Goal: Entertainment & Leisure: Consume media (video, audio)

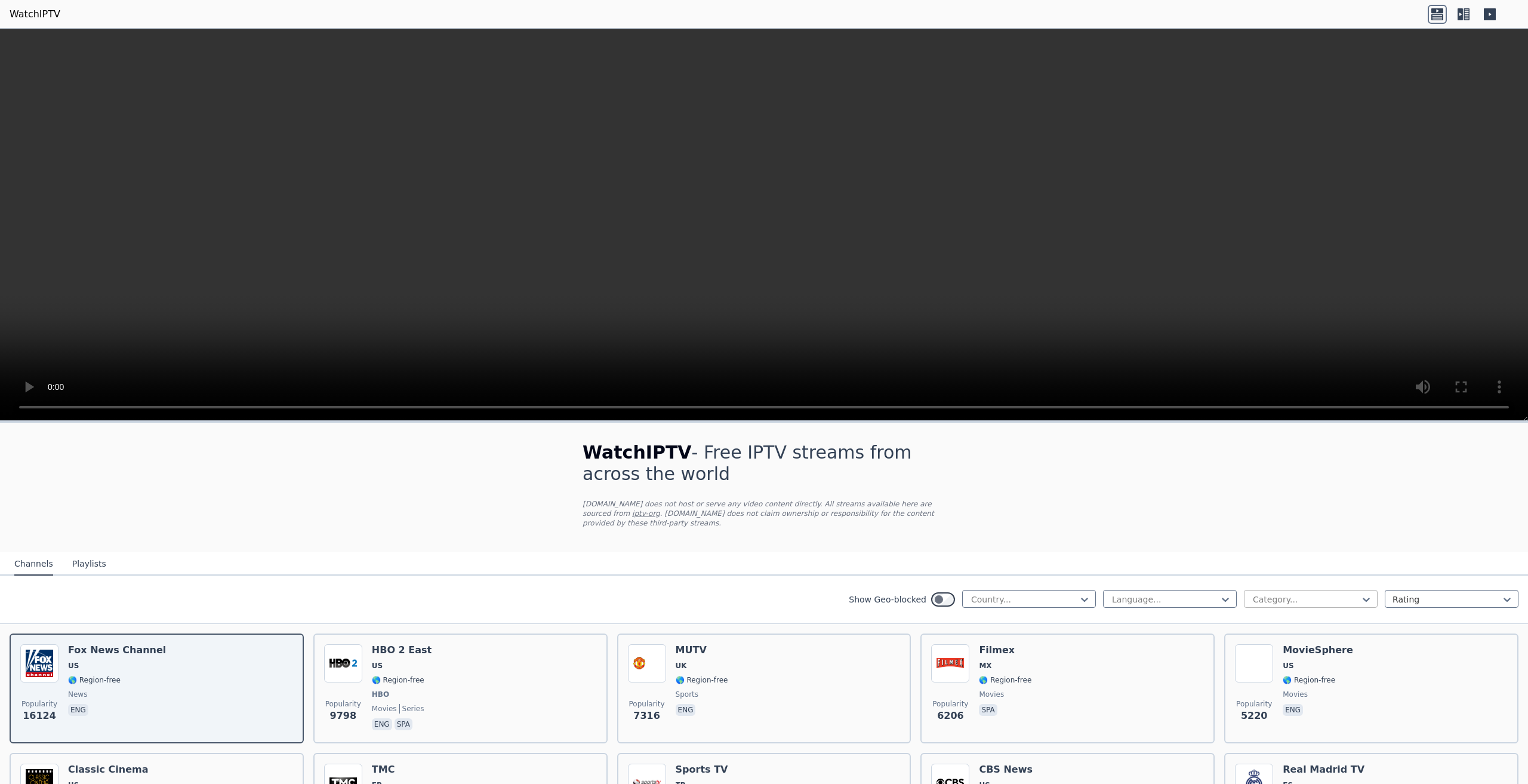
click at [1302, 590] on div "Category..." at bounding box center [1311, 599] width 134 height 18
drag, startPoint x: 1305, startPoint y: 585, endPoint x: 1280, endPoint y: 583, distance: 25.1
click at [1305, 593] on div at bounding box center [1306, 599] width 108 height 12
click at [1036, 594] on div at bounding box center [1024, 599] width 108 height 12
click at [1048, 594] on div at bounding box center [1024, 599] width 108 height 12
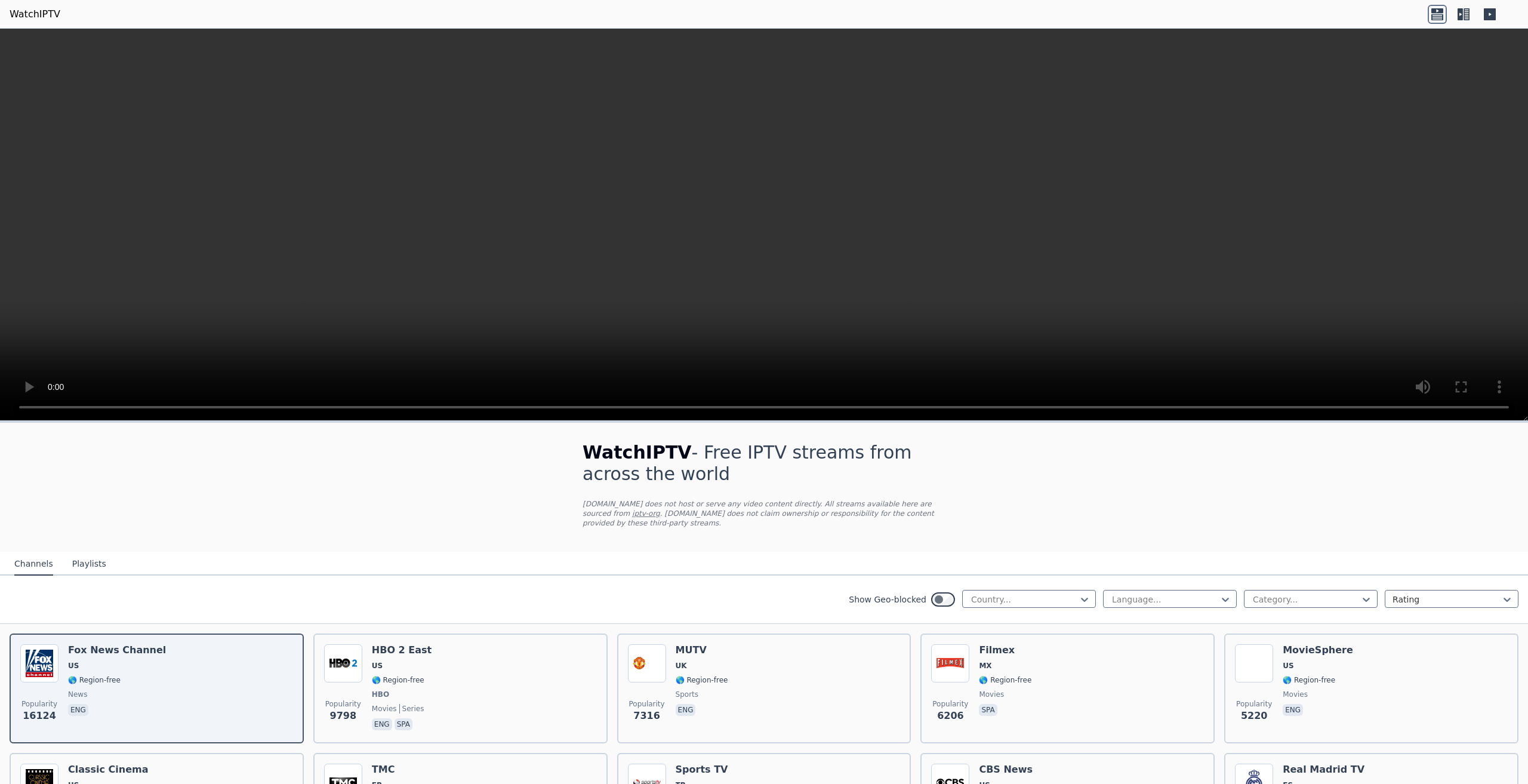
click at [924, 600] on div "Show Geo-blocked Country... Language... Category... Rating" at bounding box center [764, 600] width 1528 height 48
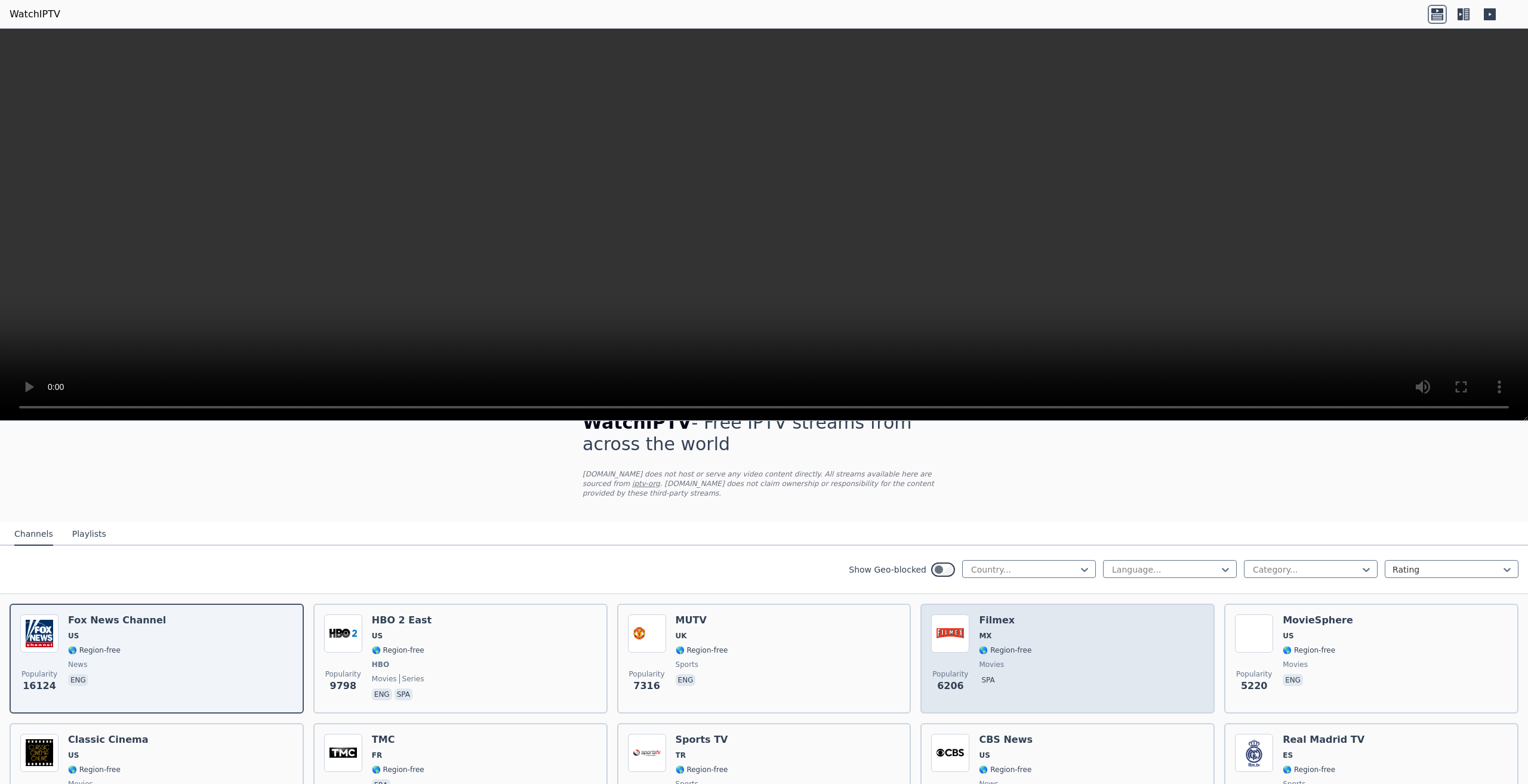
scroll to position [119, 0]
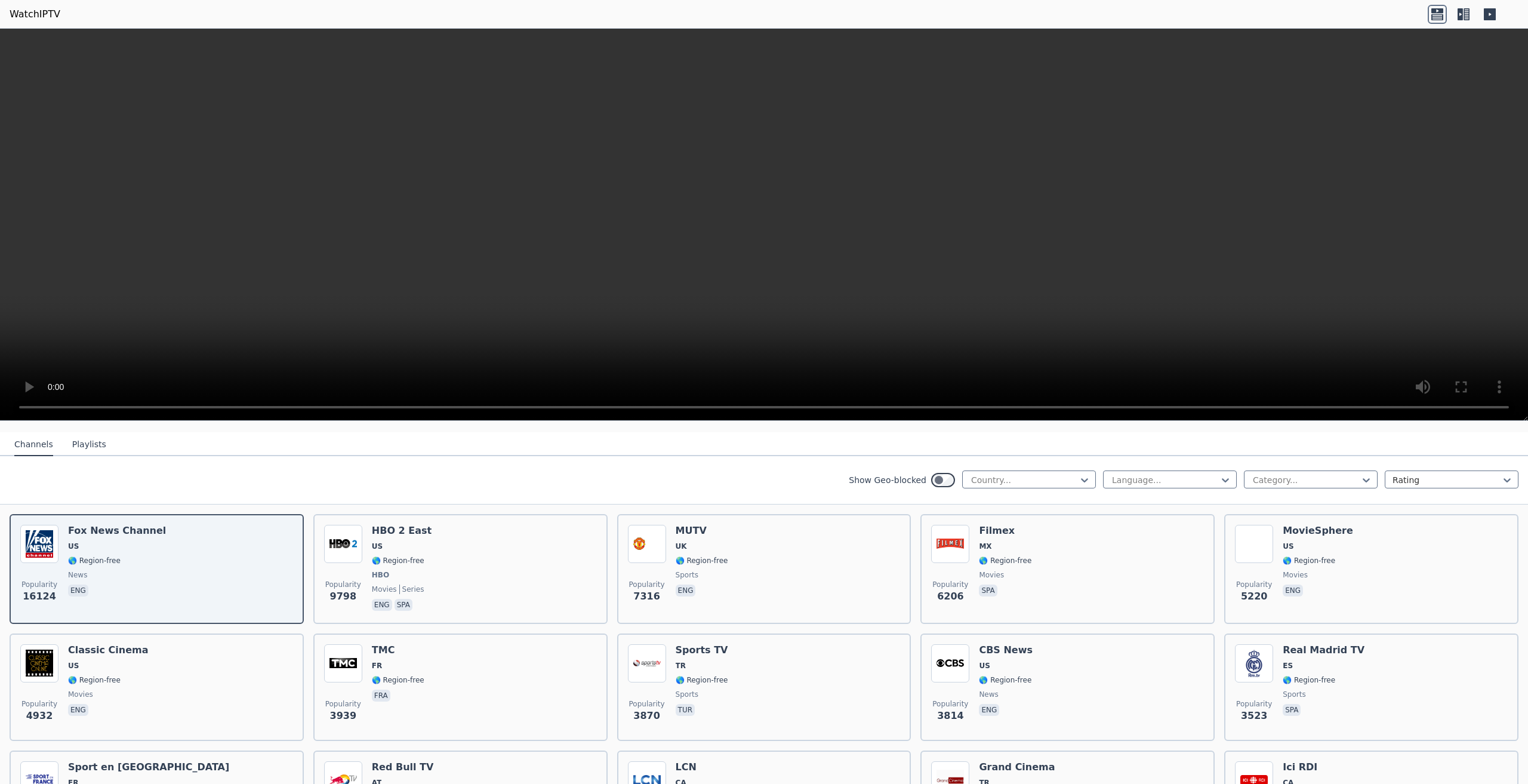
click at [810, 482] on div "Show Geo-blocked Country... Language... Category... Rating" at bounding box center [764, 480] width 1528 height 48
click at [1002, 474] on div at bounding box center [1024, 479] width 108 height 12
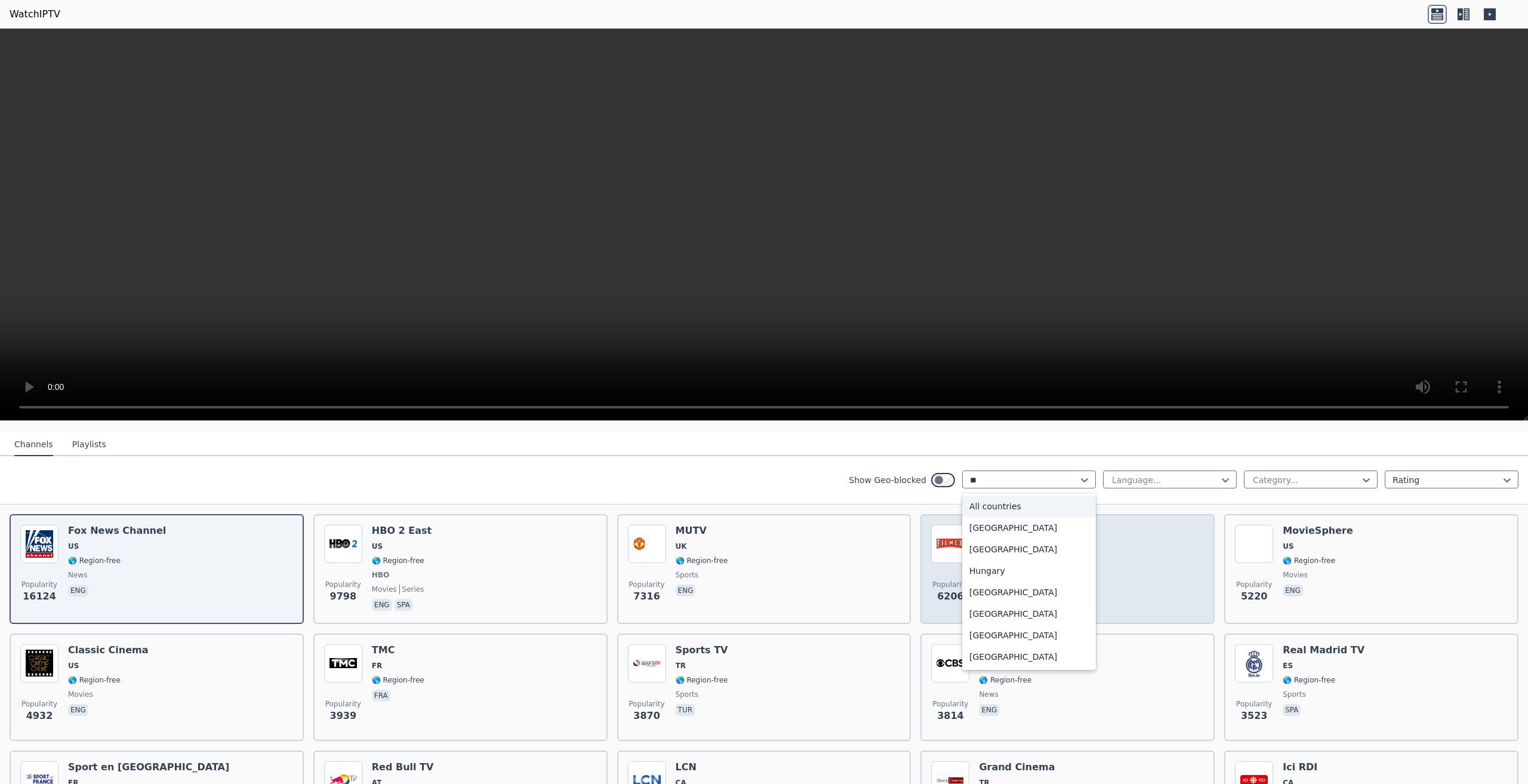
type input "***"
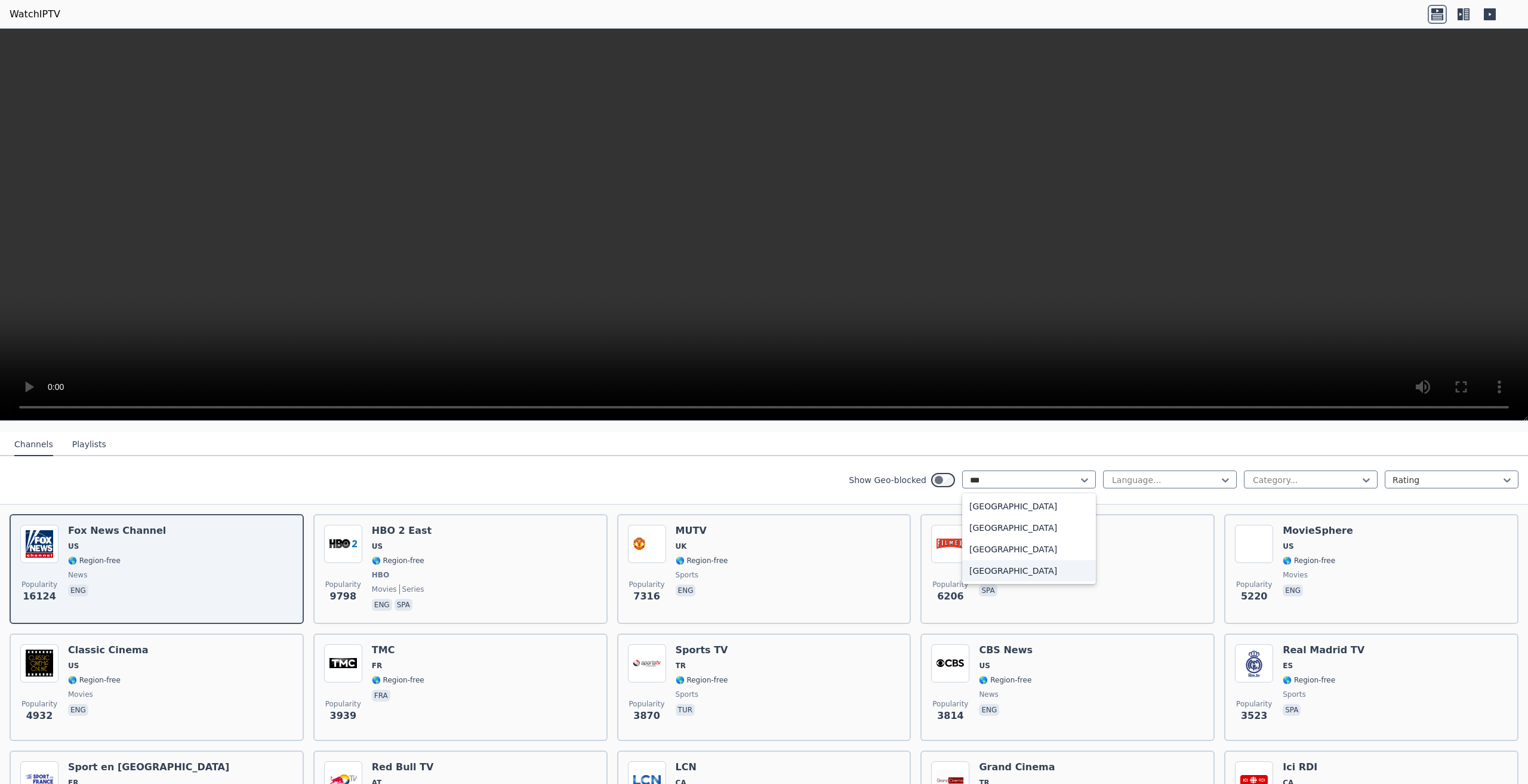
click at [1023, 562] on div "[GEOGRAPHIC_DATA]" at bounding box center [1029, 570] width 134 height 21
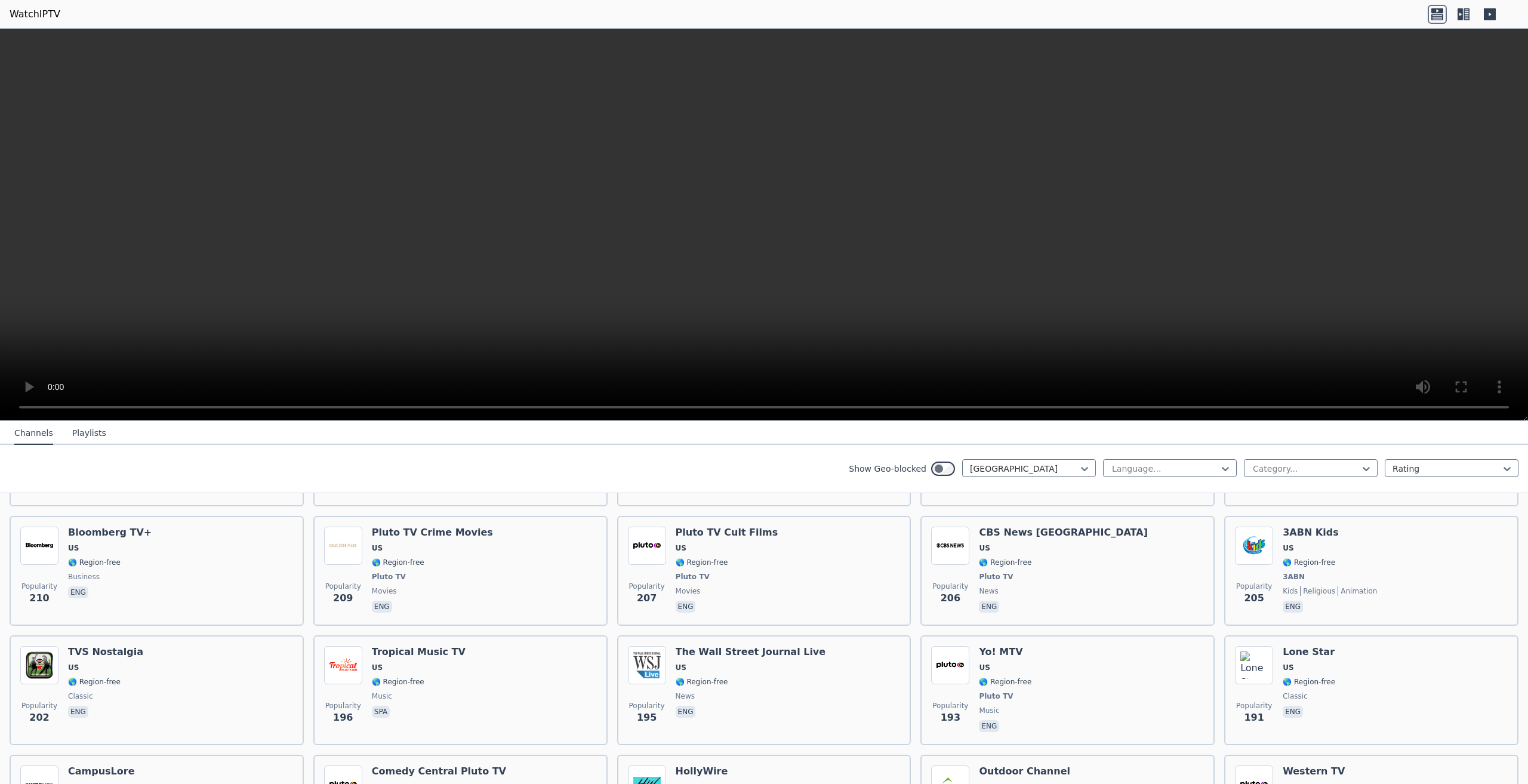
scroll to position [3104, 0]
click at [1042, 465] on div at bounding box center [1024, 468] width 108 height 12
click at [1044, 465] on div at bounding box center [1024, 468] width 108 height 12
click at [83, 435] on button "Playlists" at bounding box center [89, 433] width 34 height 23
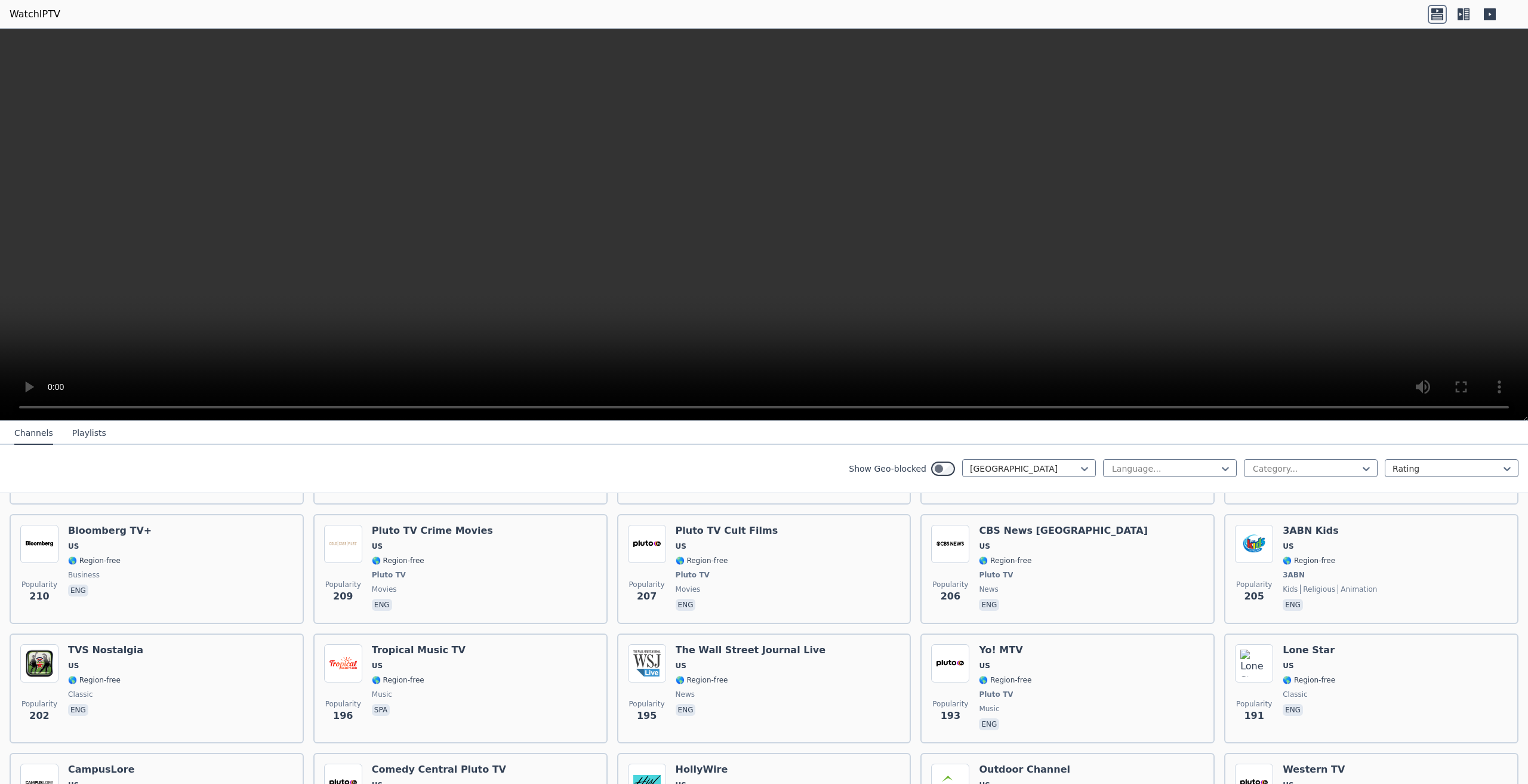
scroll to position [0, 0]
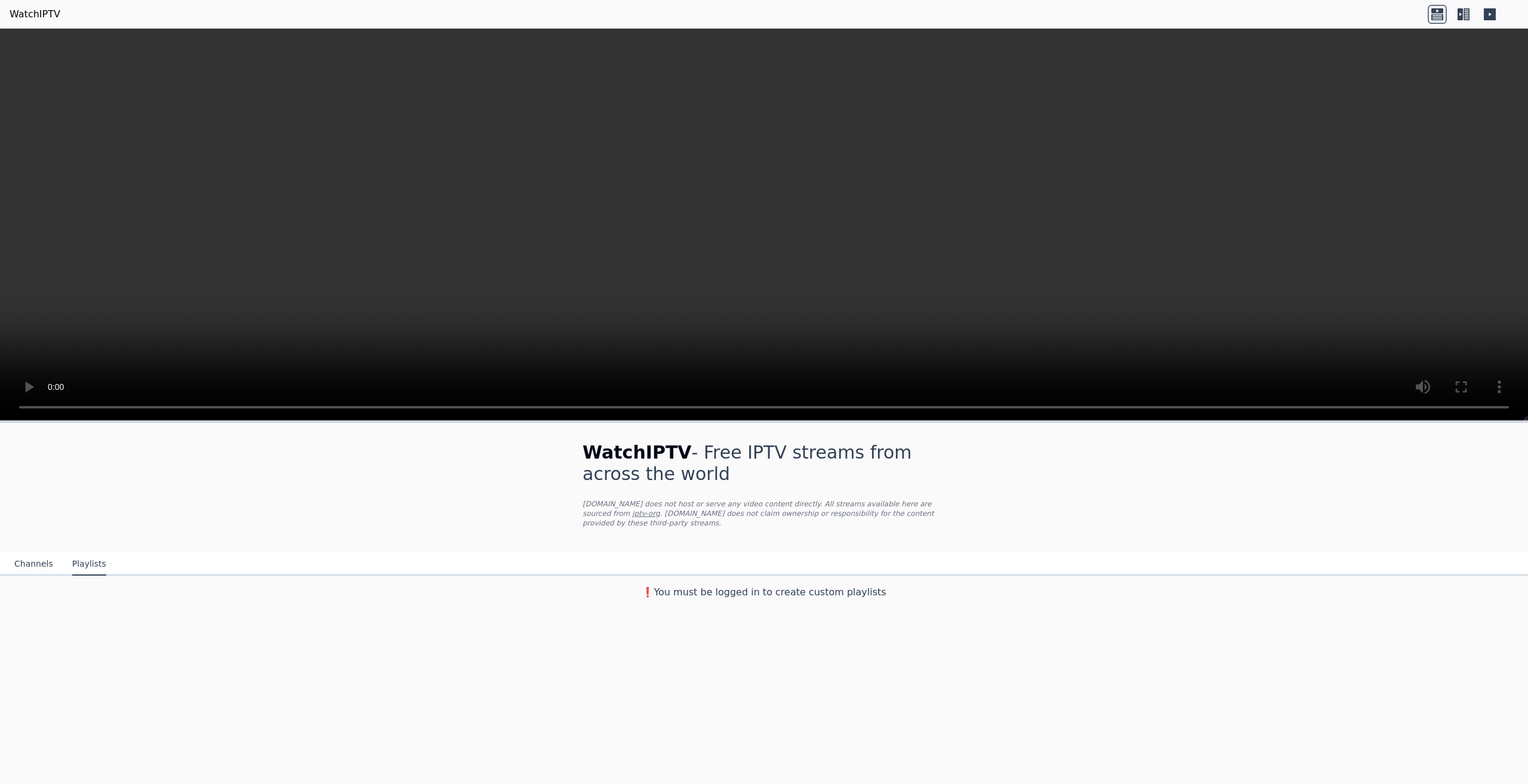
click at [671, 181] on video at bounding box center [764, 225] width 1528 height 392
drag, startPoint x: 247, startPoint y: 215, endPoint x: 232, endPoint y: 219, distance: 15.5
click at [37, 553] on button "Channels" at bounding box center [34, 564] width 39 height 23
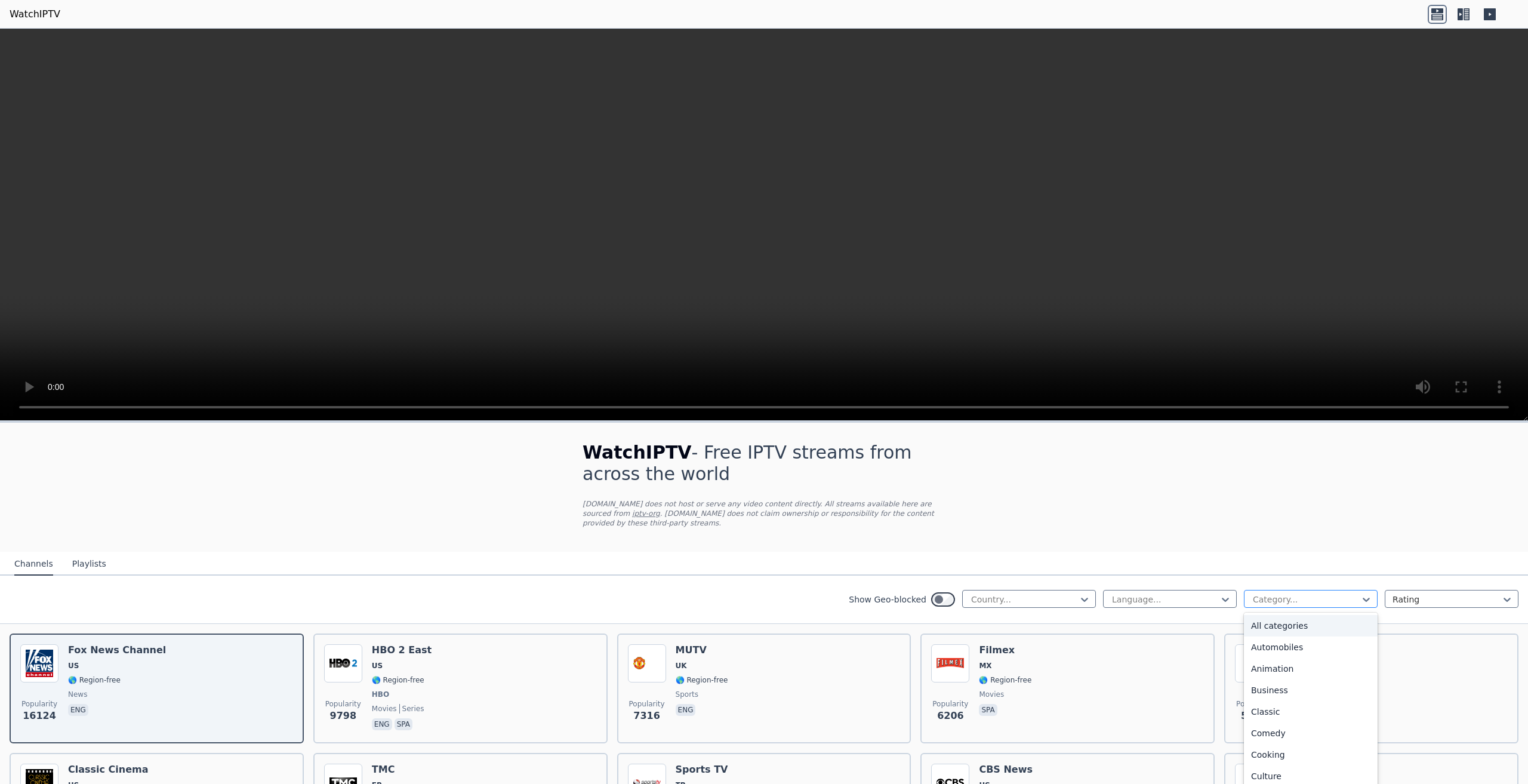
click at [1275, 593] on div at bounding box center [1306, 599] width 108 height 12
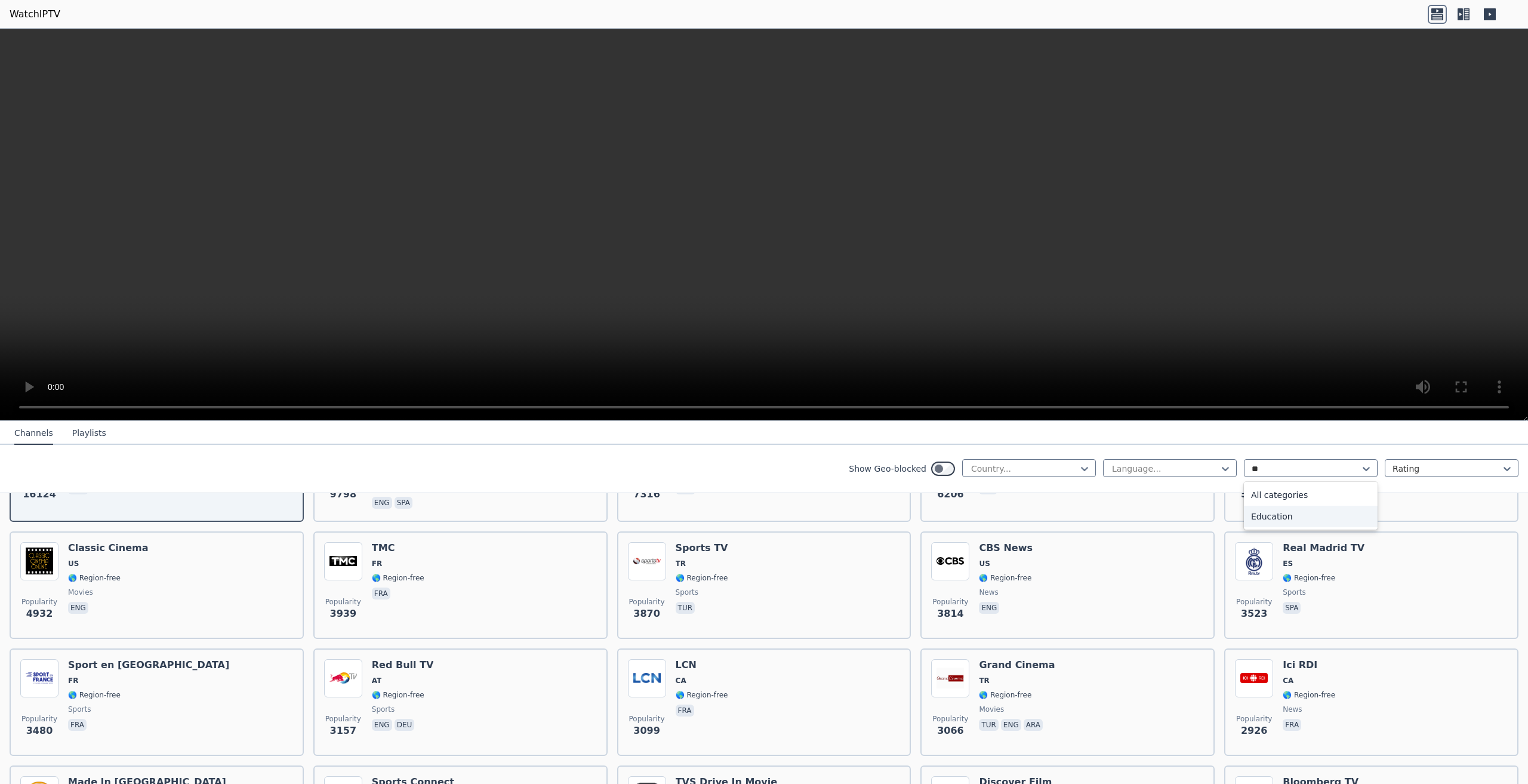
scroll to position [239, 0]
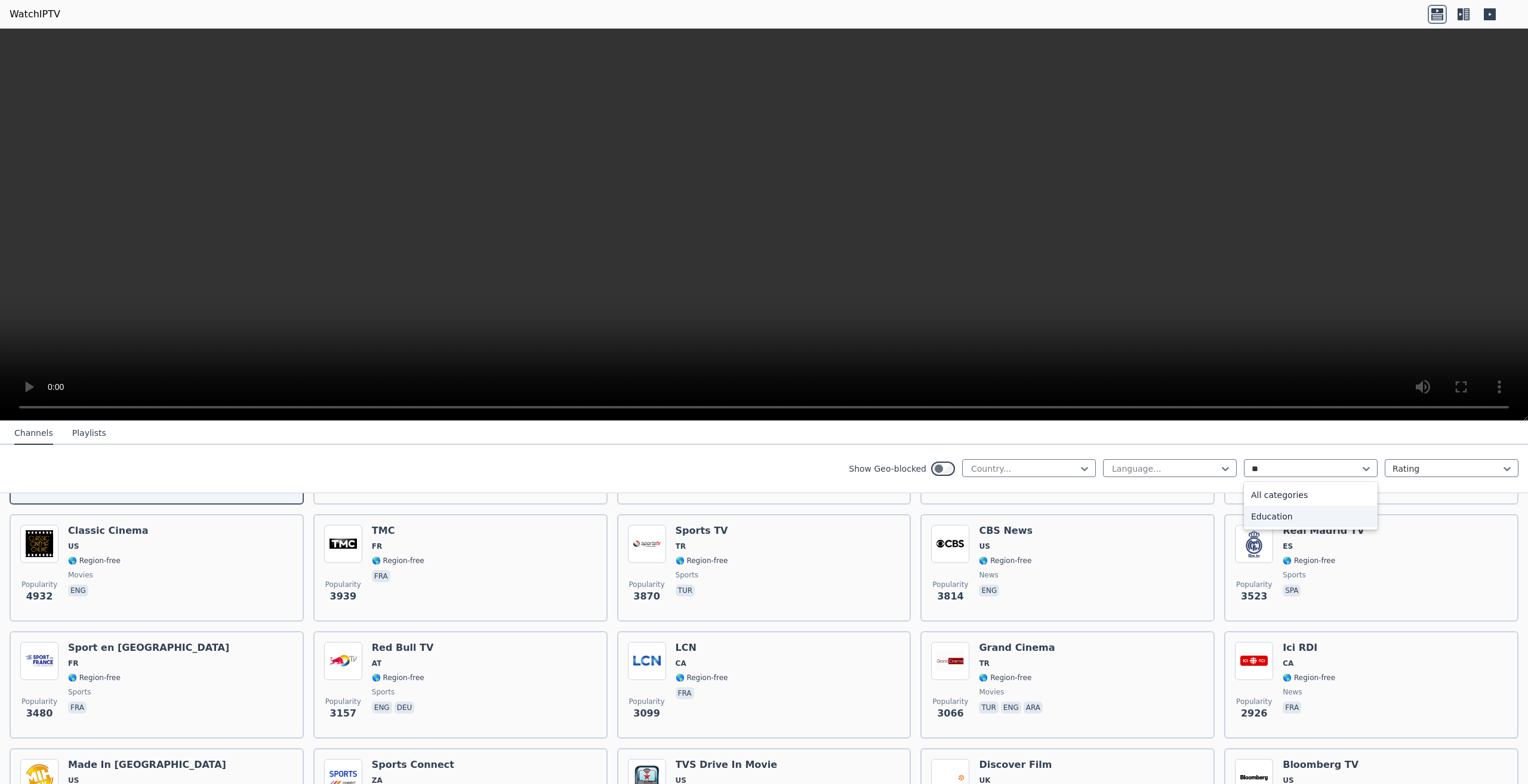
type input "*"
click at [1289, 537] on div "Entertainment" at bounding box center [1311, 534] width 134 height 21
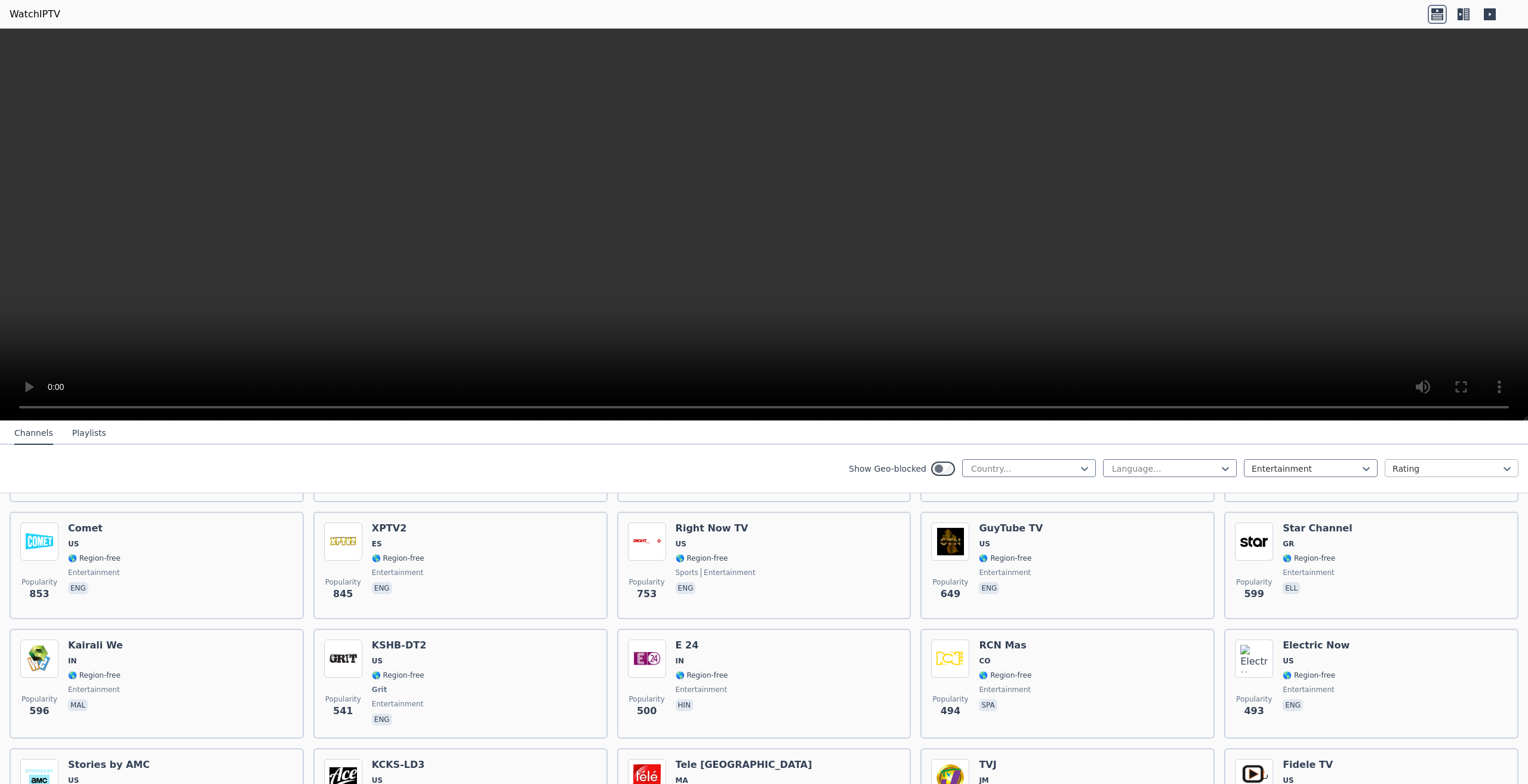
click at [1395, 474] on div at bounding box center [1447, 468] width 108 height 12
click at [1397, 471] on div at bounding box center [1447, 468] width 108 height 12
click at [1179, 474] on div at bounding box center [1165, 468] width 108 height 12
click at [1182, 471] on div at bounding box center [1165, 468] width 108 height 12
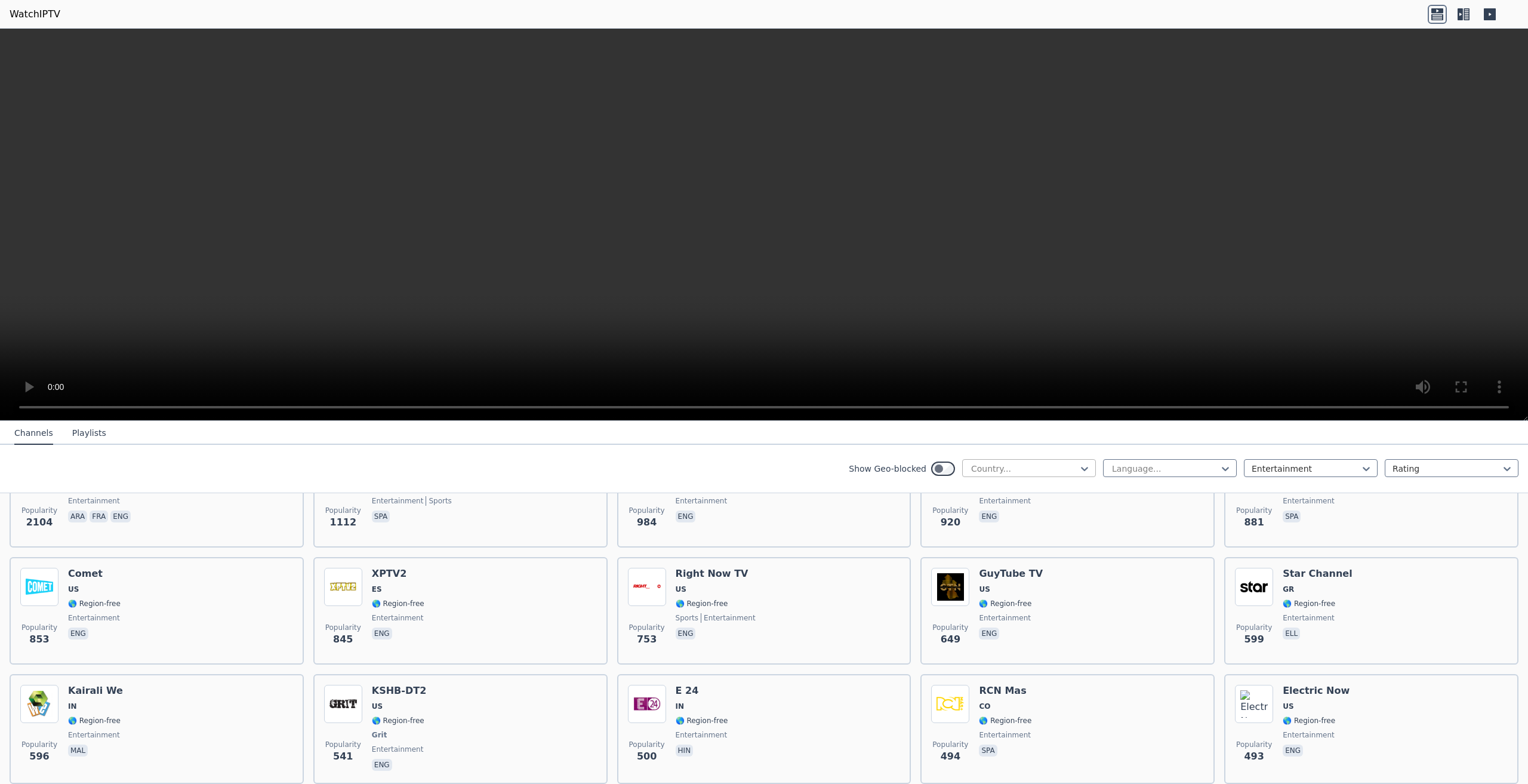
scroll to position [179, 0]
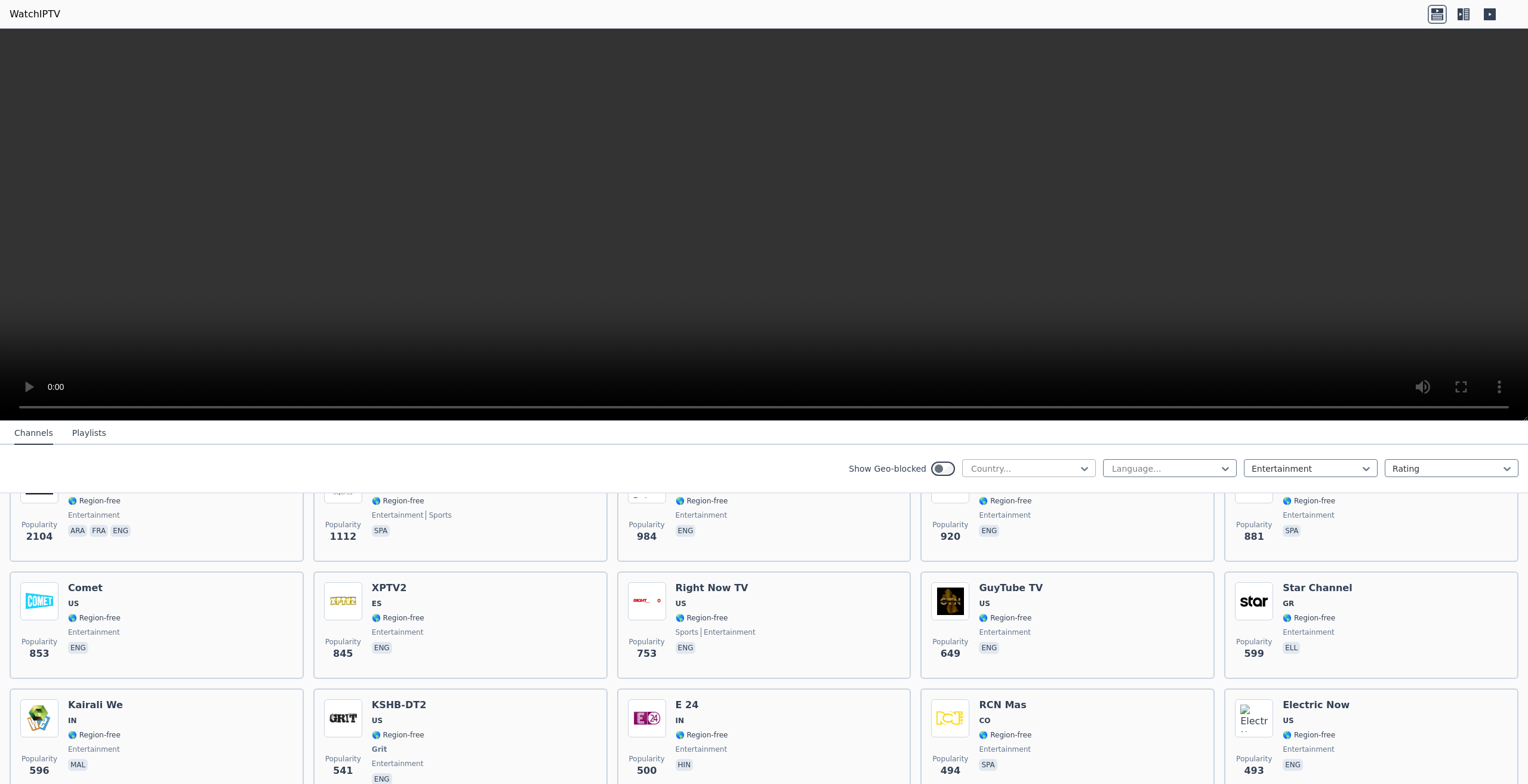
click at [1017, 472] on div at bounding box center [1024, 468] width 108 height 12
type input "***"
click at [1003, 562] on div "[GEOGRAPHIC_DATA]" at bounding box center [1029, 559] width 134 height 21
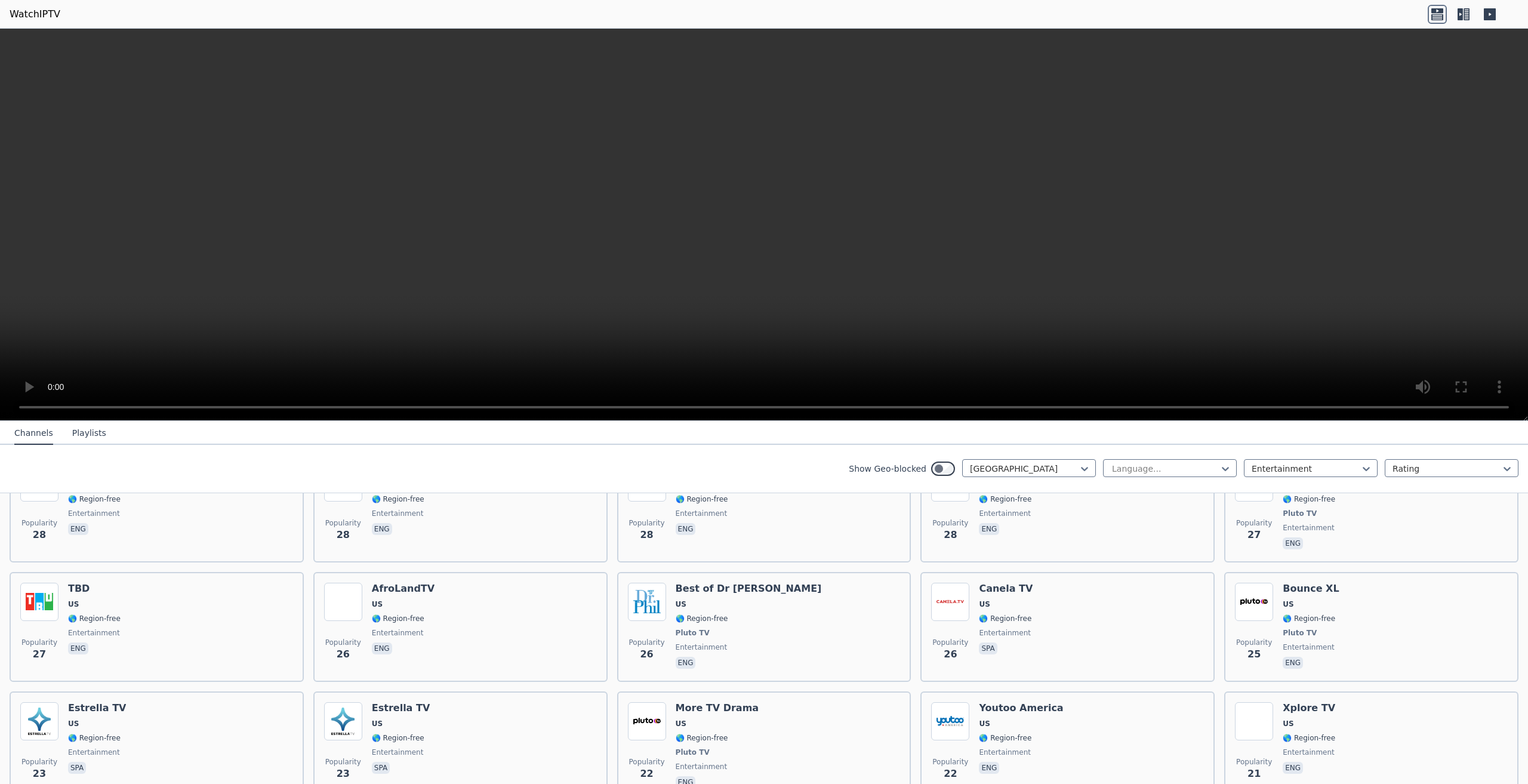
scroll to position [1492, 0]
drag, startPoint x: 1010, startPoint y: 427, endPoint x: 1017, endPoint y: 424, distance: 7.6
click at [1017, 424] on nav "Channels Playlists" at bounding box center [764, 433] width 1528 height 24
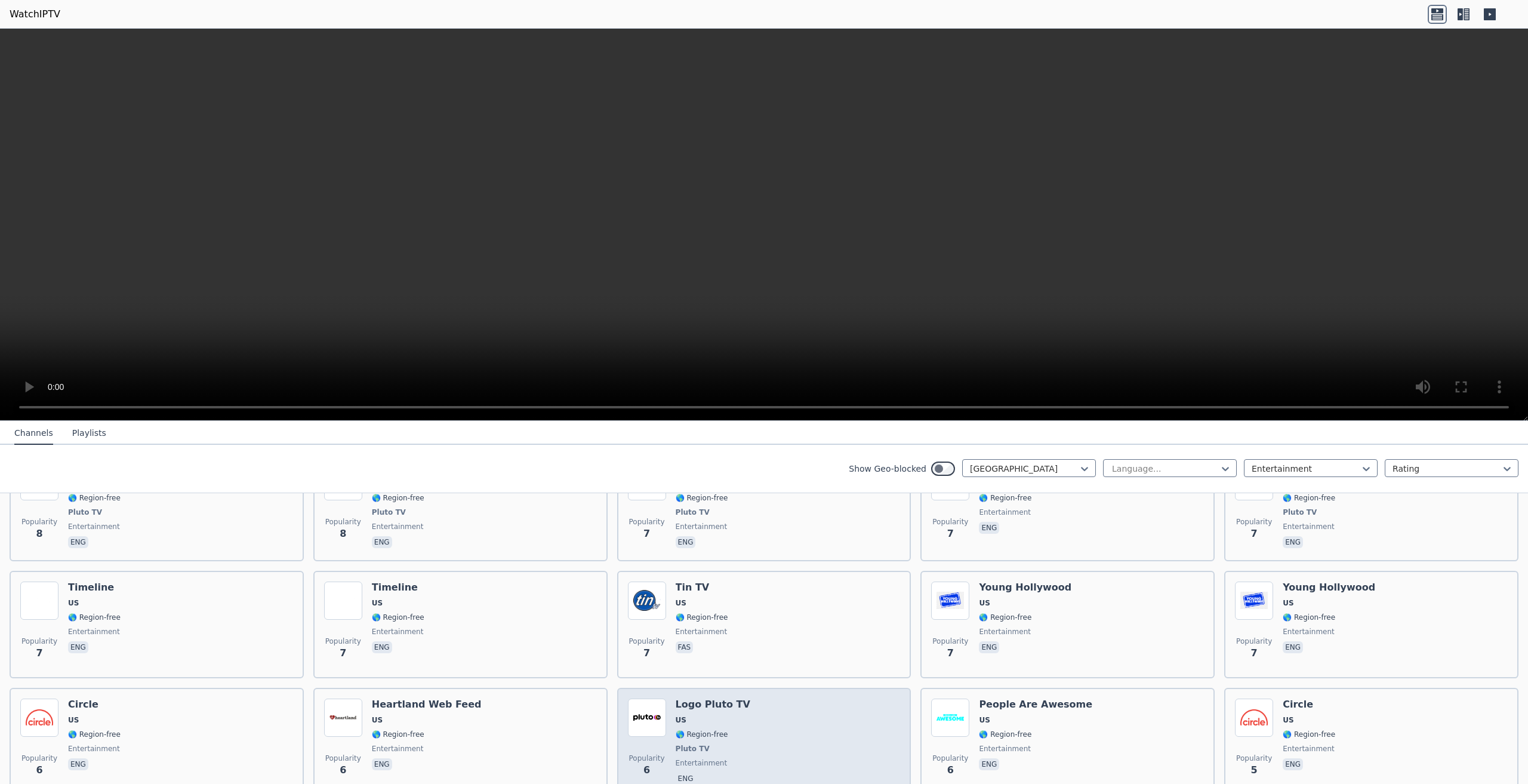
scroll to position [2618, 0]
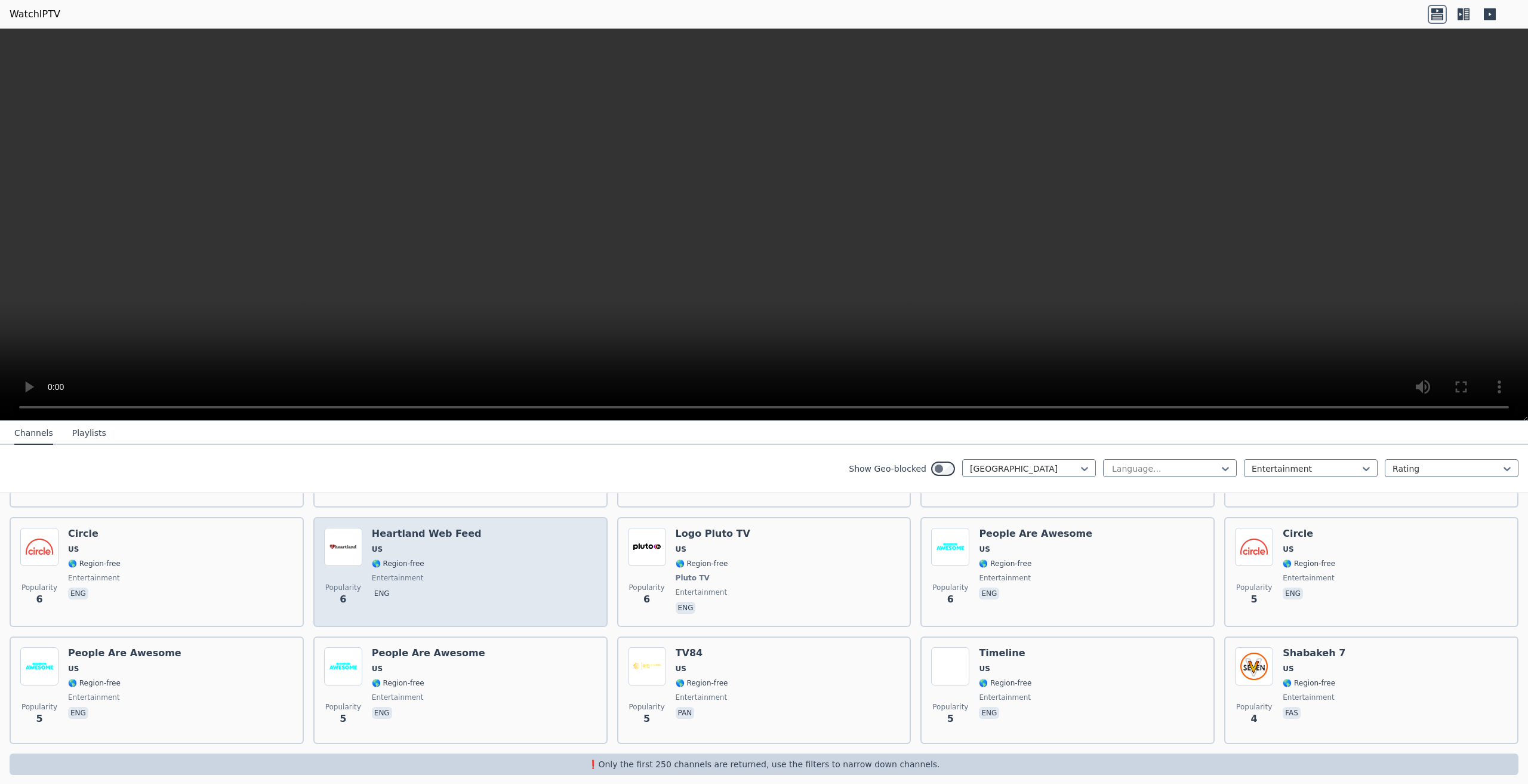
click at [514, 544] on div "Popularity 6 Heartland Web Feed US 🌎 Region-free entertainment eng" at bounding box center [461, 572] width 273 height 89
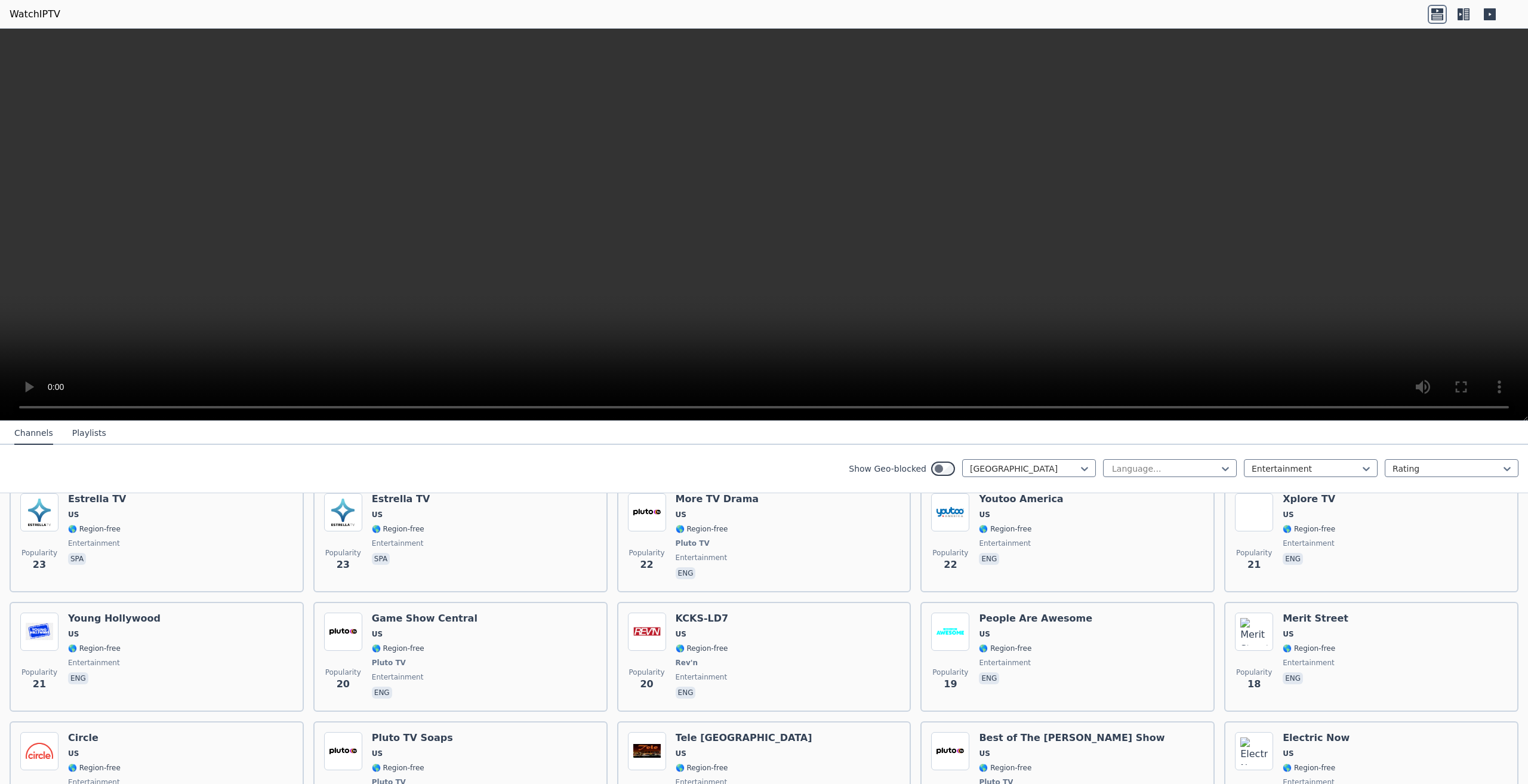
scroll to position [0, 0]
